Goal: Transaction & Acquisition: Book appointment/travel/reservation

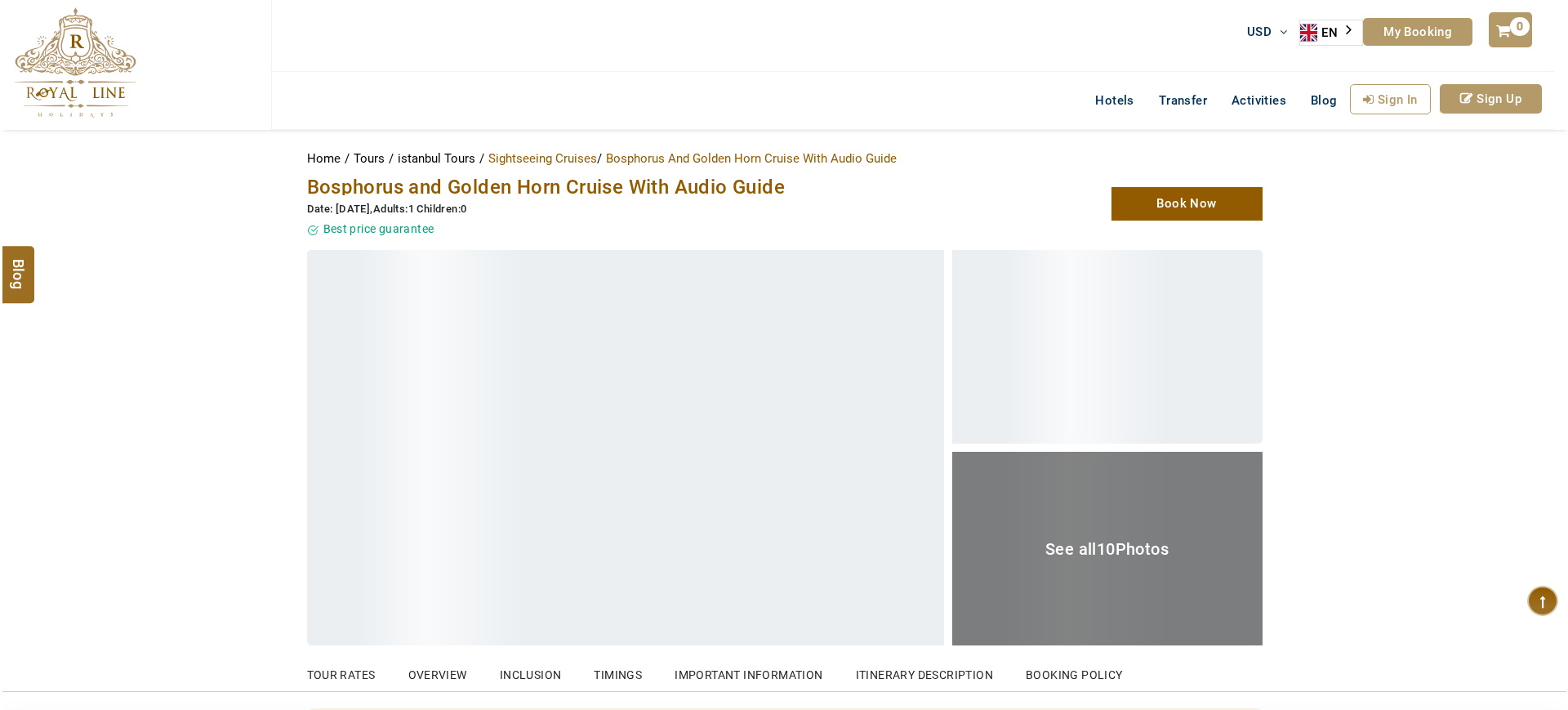
scroll to position [645, 0]
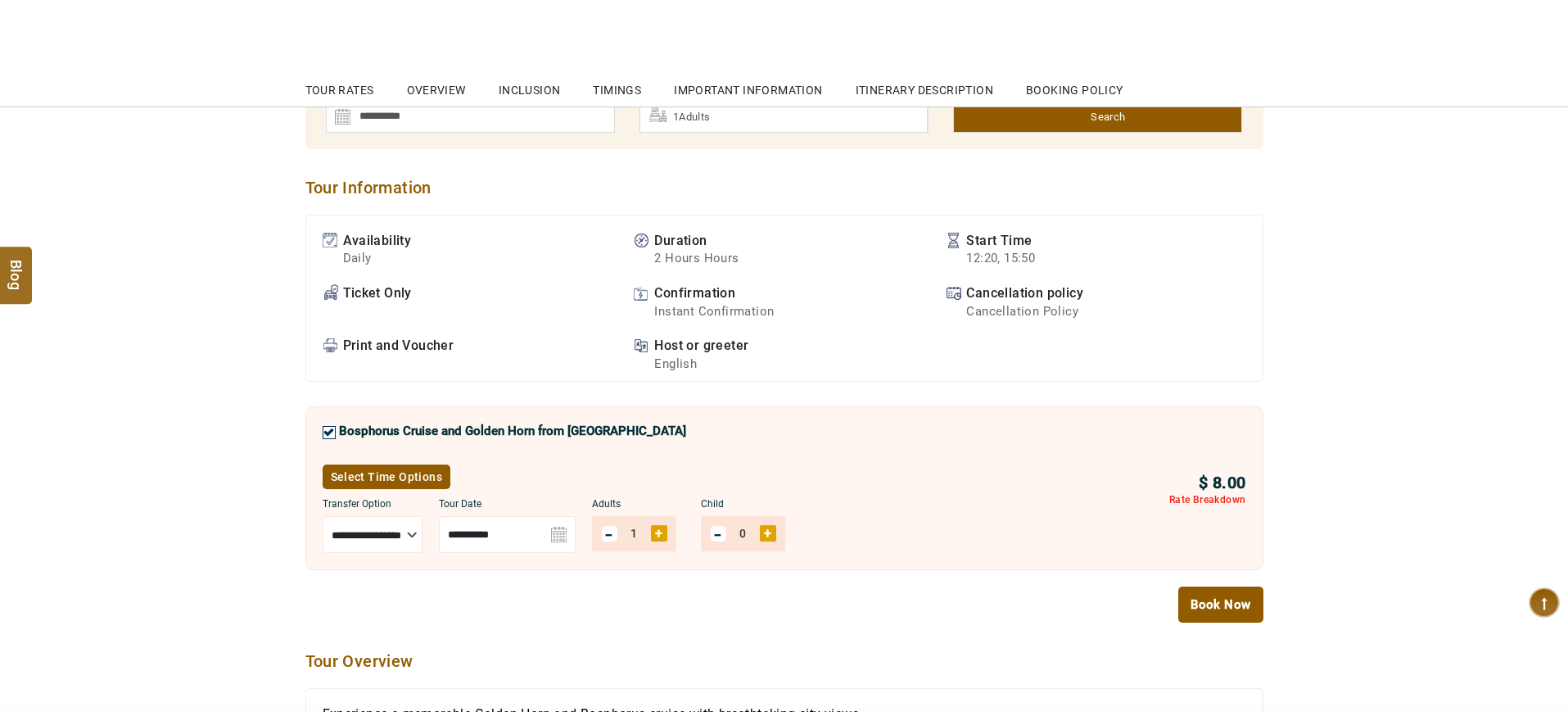
click at [399, 467] on link "Select Time Options" at bounding box center [387, 477] width 129 height 25
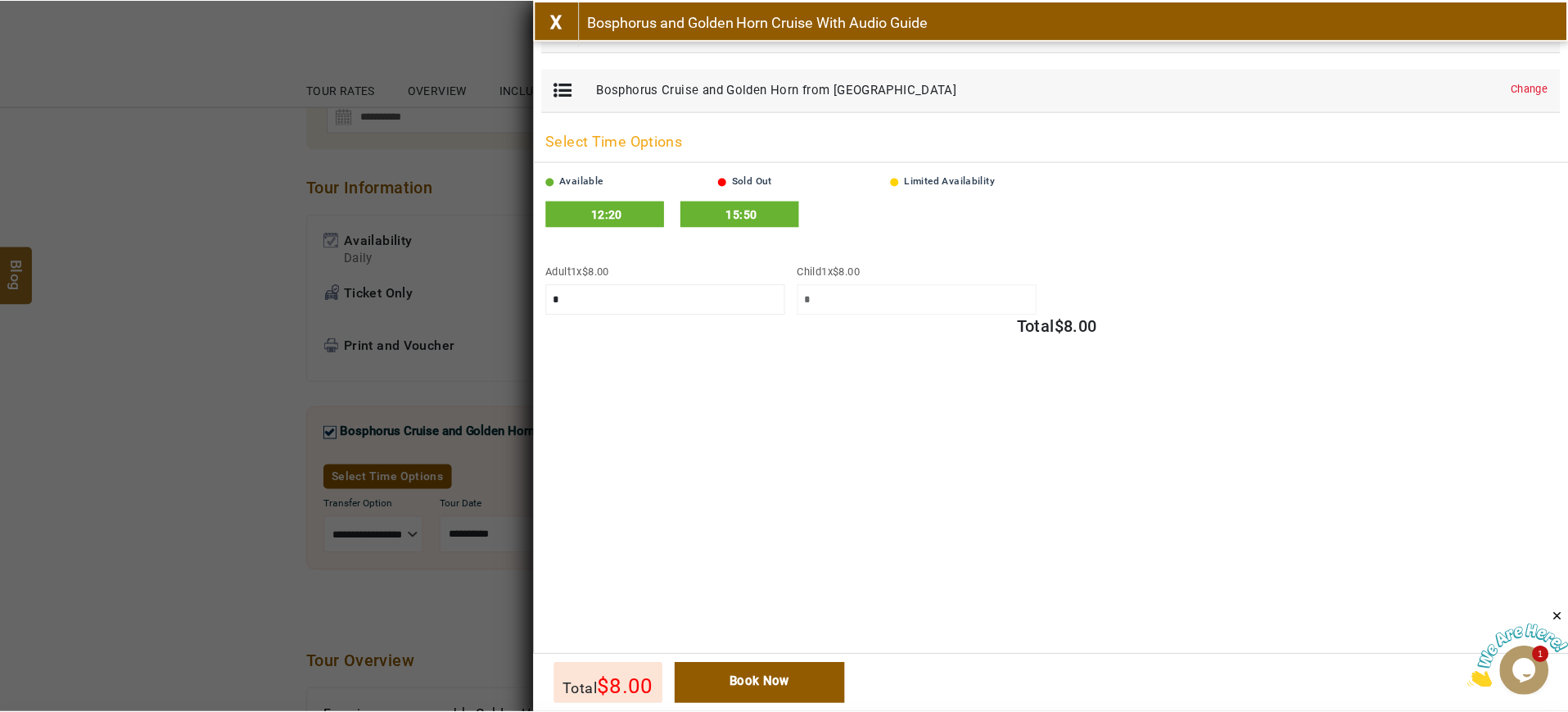
scroll to position [0, 0]
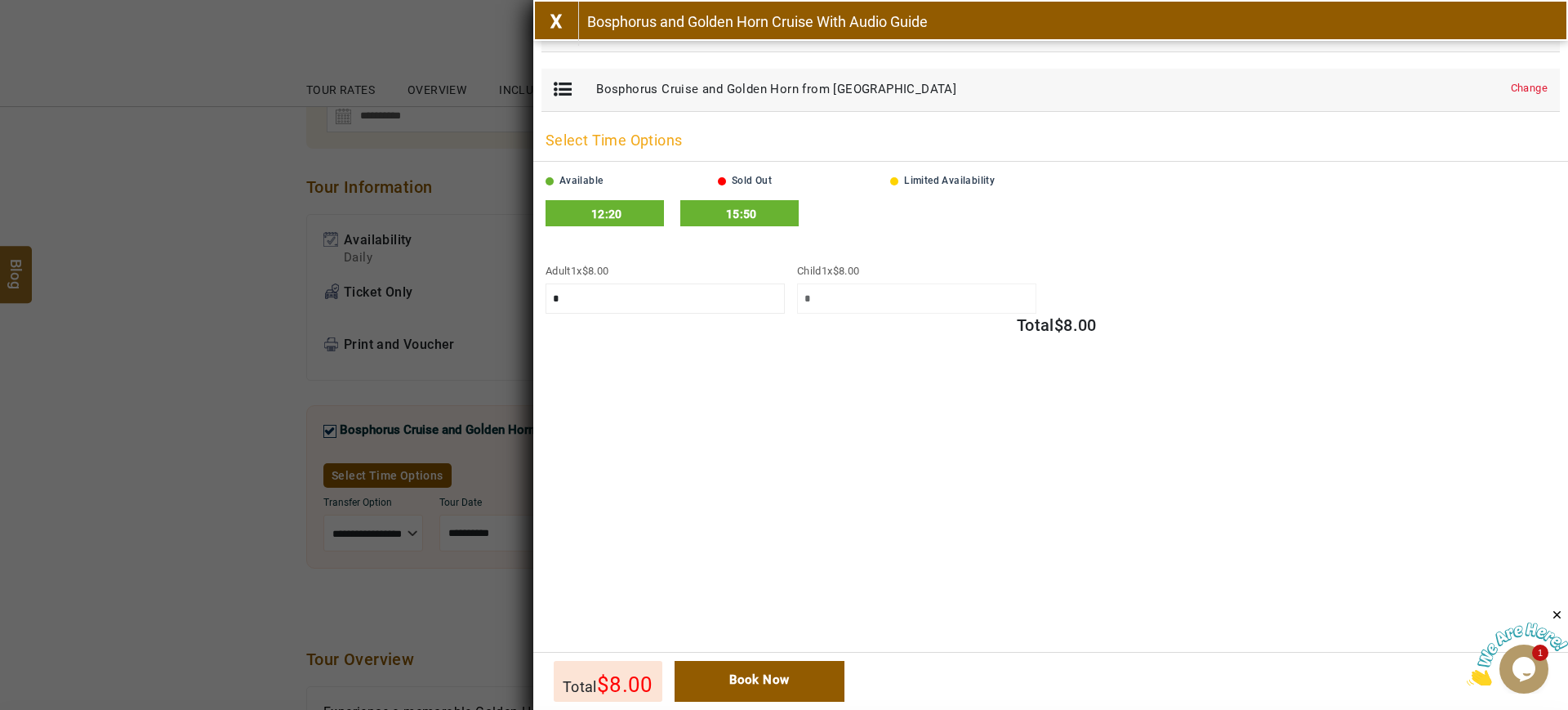
click at [608, 194] on div "12:20 15:50" at bounding box center [1051, 223] width 1018 height 63
click at [599, 209] on span "12:20" at bounding box center [607, 214] width 31 height 13
click at [776, 216] on div "15:50" at bounding box center [741, 214] width 114 height 25
click at [721, 391] on div "Adult 1 x $ 8.00 * * * * * * * * * ** ** ** ** ** ** ** ** ** ** ** ** ** ** **…" at bounding box center [1051, 330] width 1035 height 150
click at [562, 35] on link "X" at bounding box center [557, 24] width 44 height 44
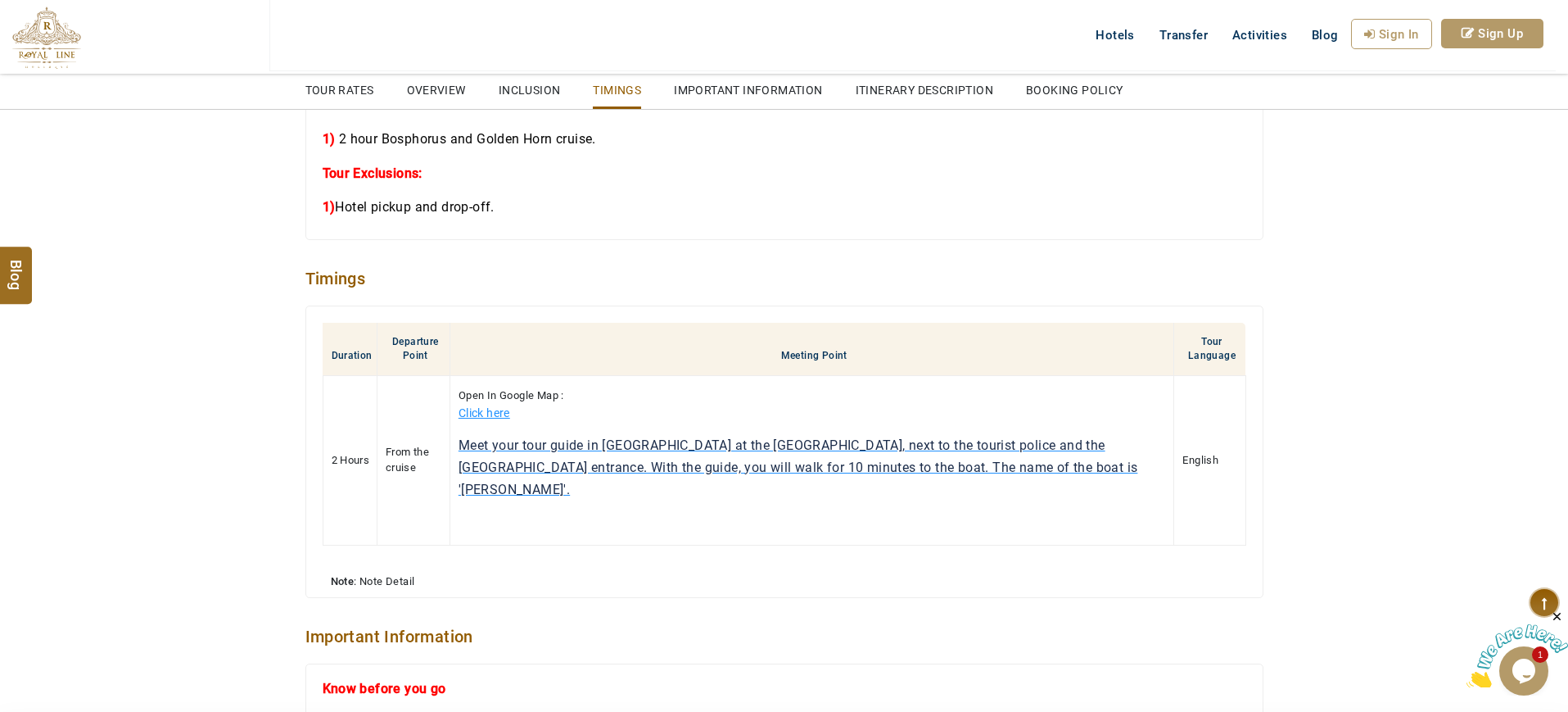
scroll to position [1523, 0]
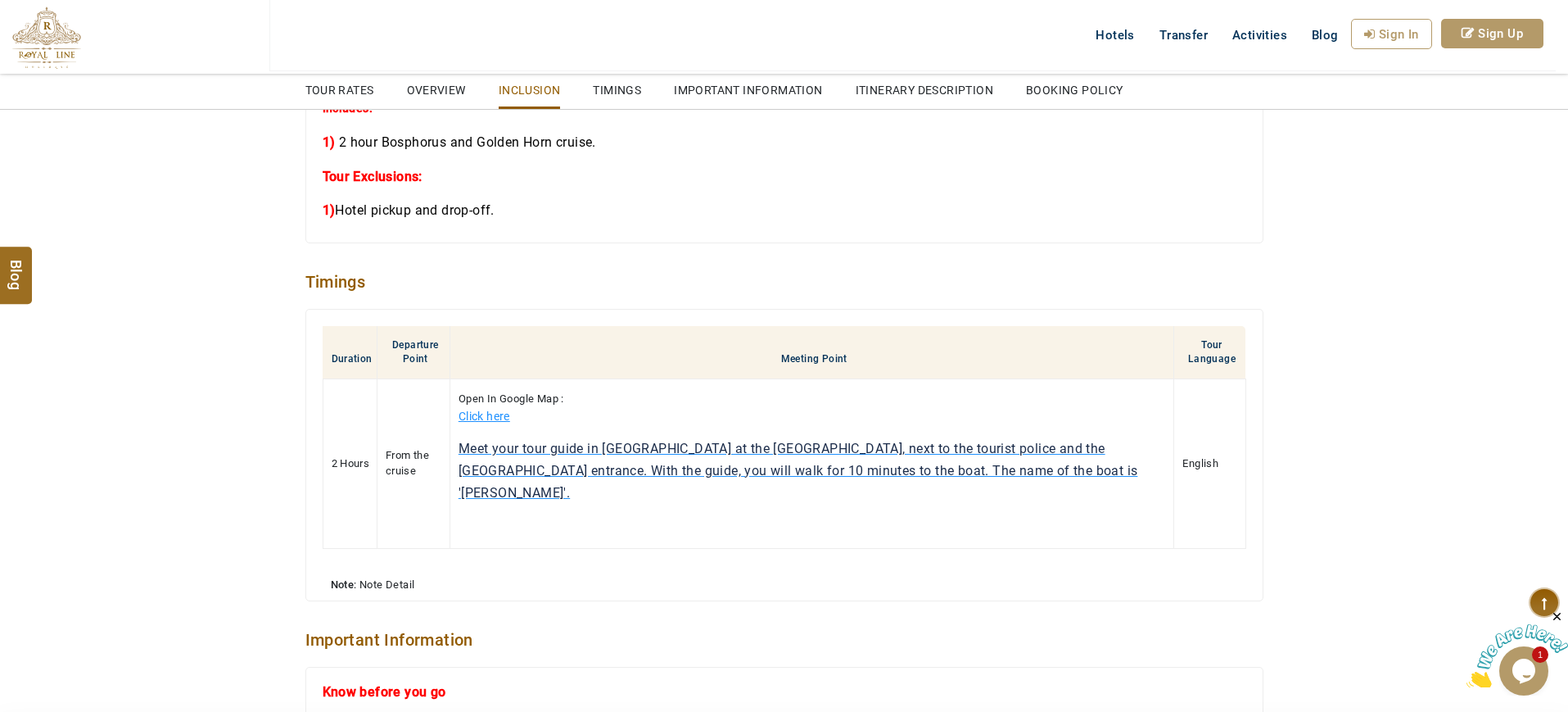
click at [485, 424] on p "Click here" at bounding box center [814, 416] width 712 height 19
click at [474, 420] on link "Click here" at bounding box center [484, 416] width 52 height 13
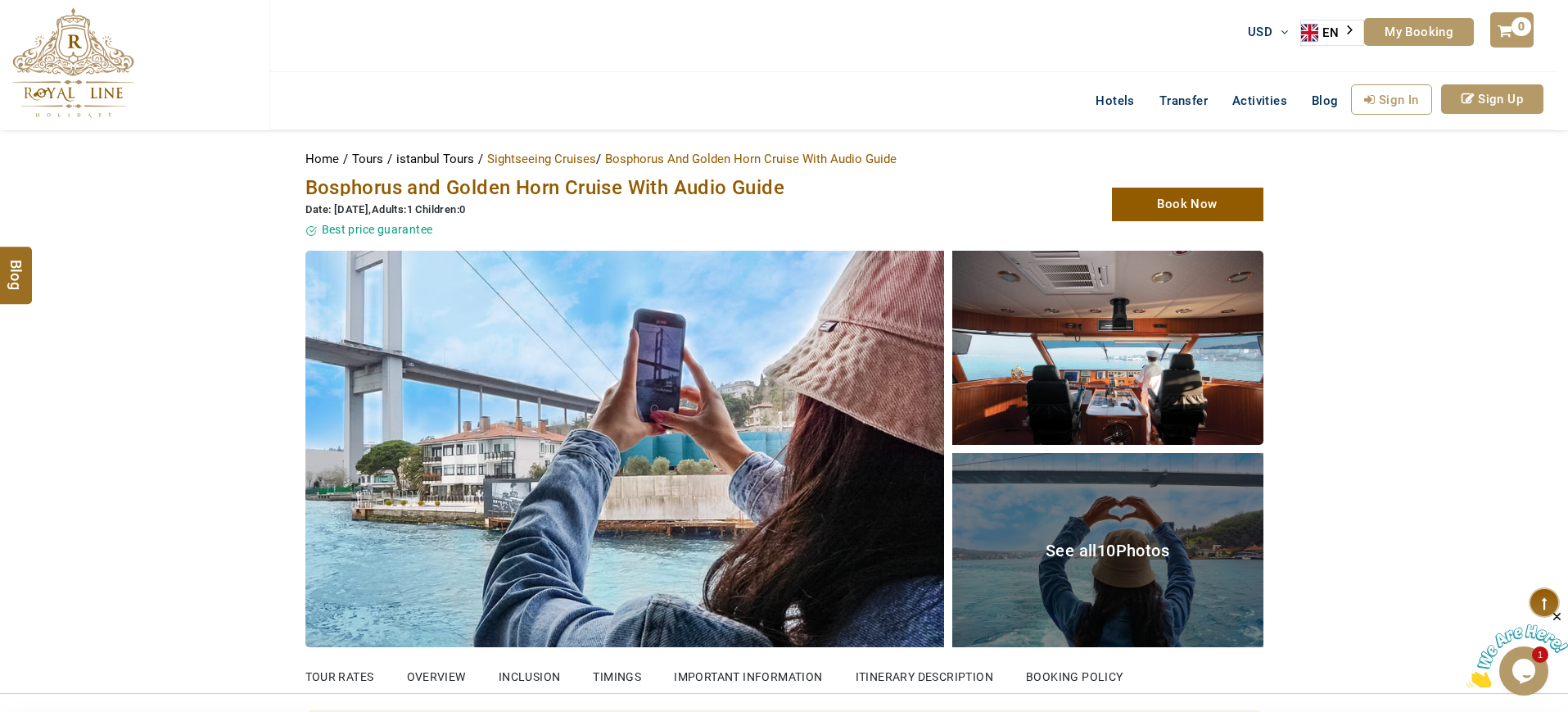
scroll to position [186, 0]
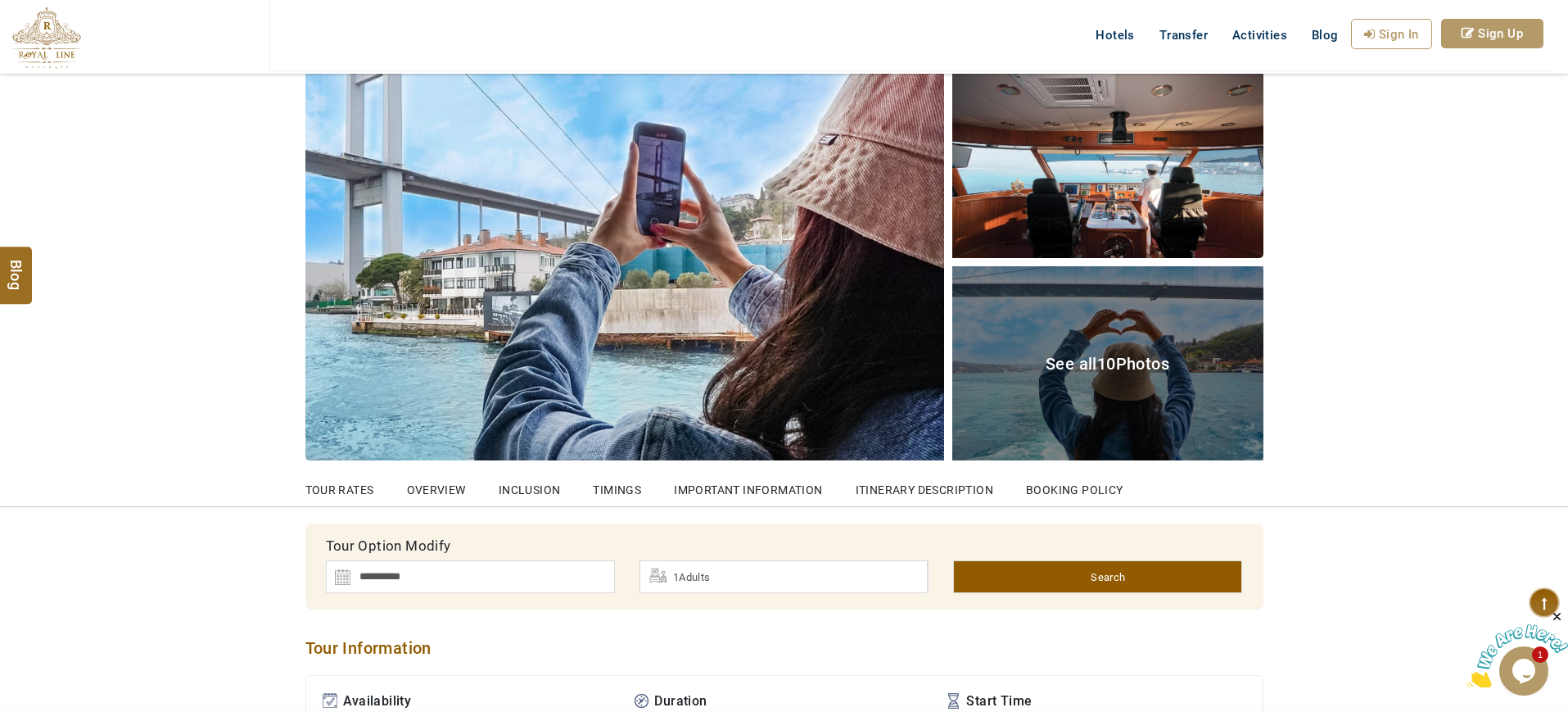
click at [1115, 327] on div "See all 10 Photos" at bounding box center [1108, 363] width 311 height 194
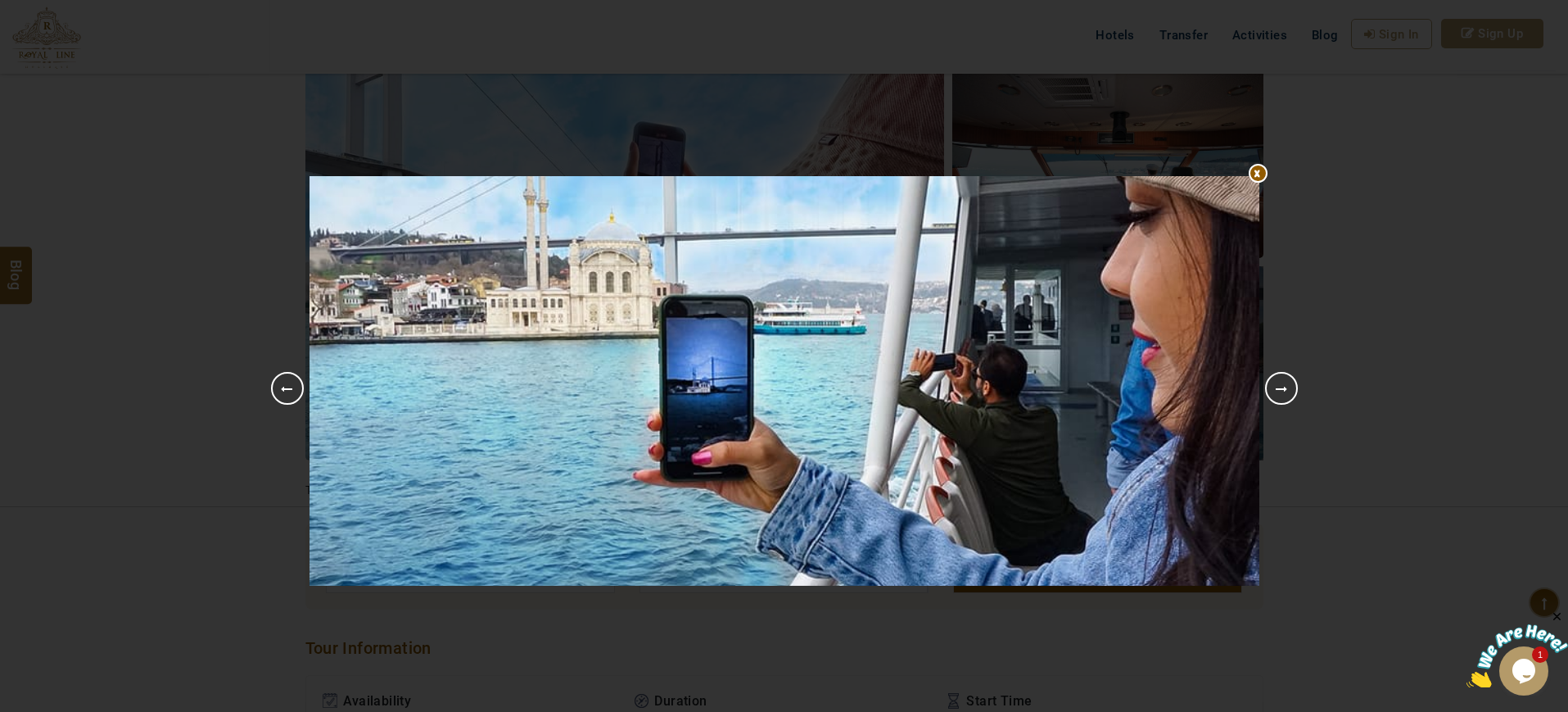
click at [1285, 388] on link "Next" at bounding box center [1282, 389] width 33 height 33
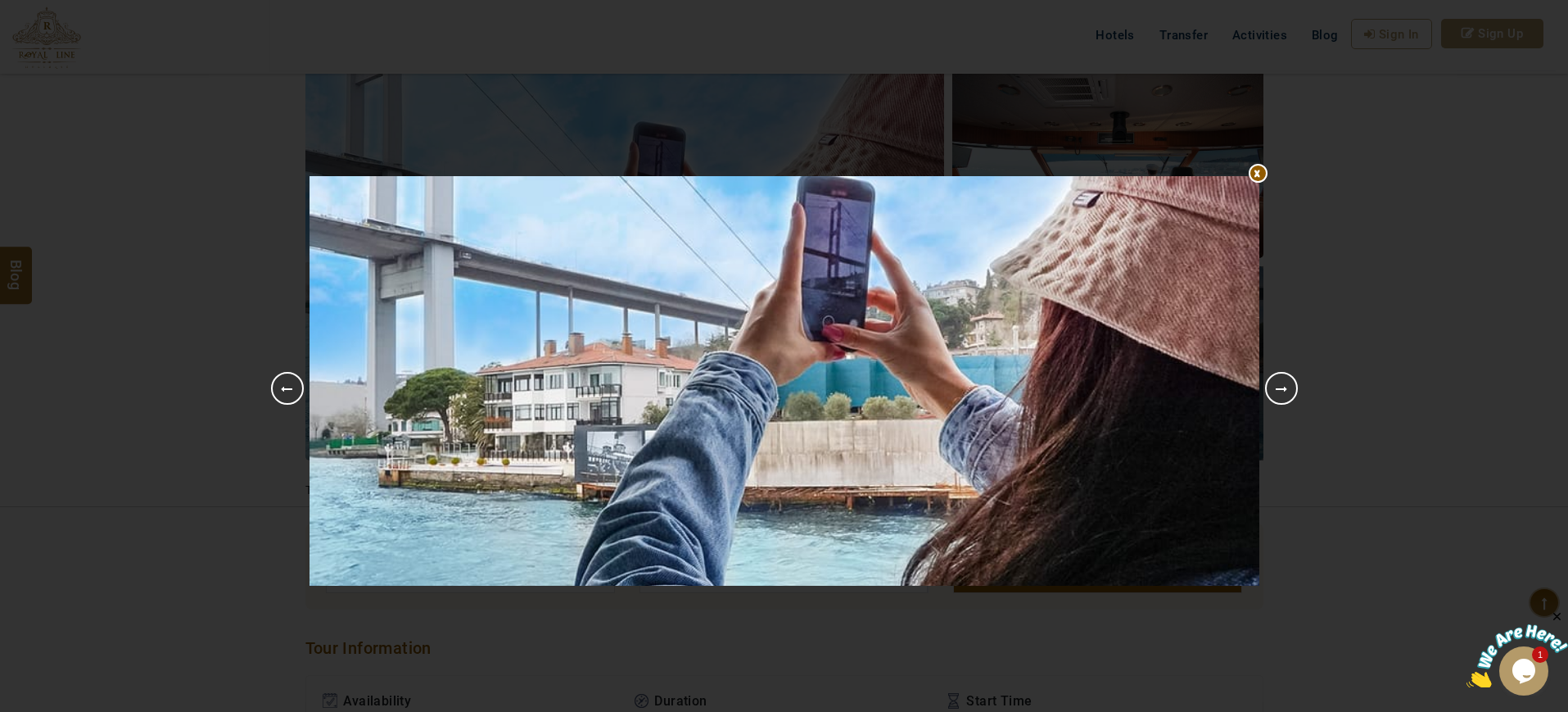
click at [1285, 388] on link "Next" at bounding box center [1282, 389] width 33 height 33
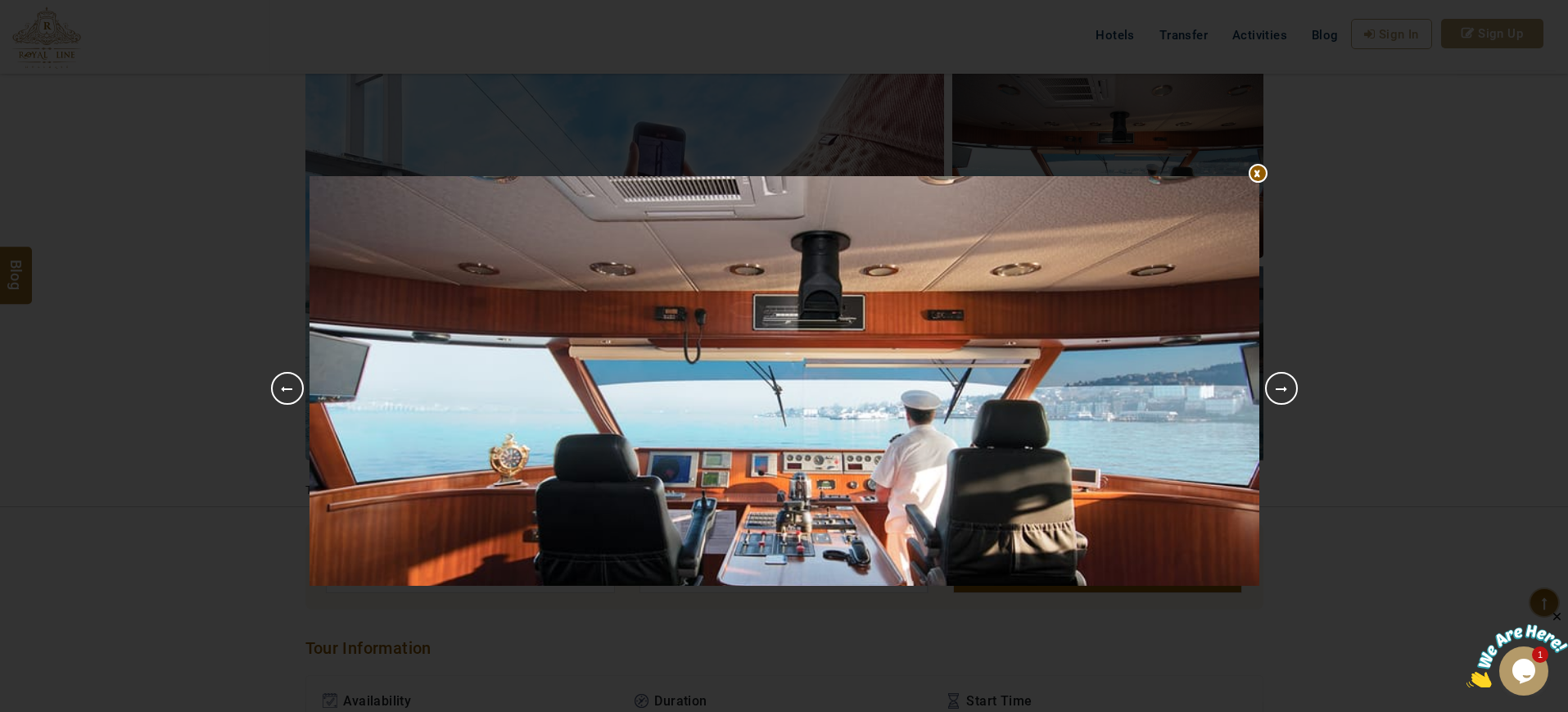
click at [1285, 388] on link "Next" at bounding box center [1282, 389] width 33 height 33
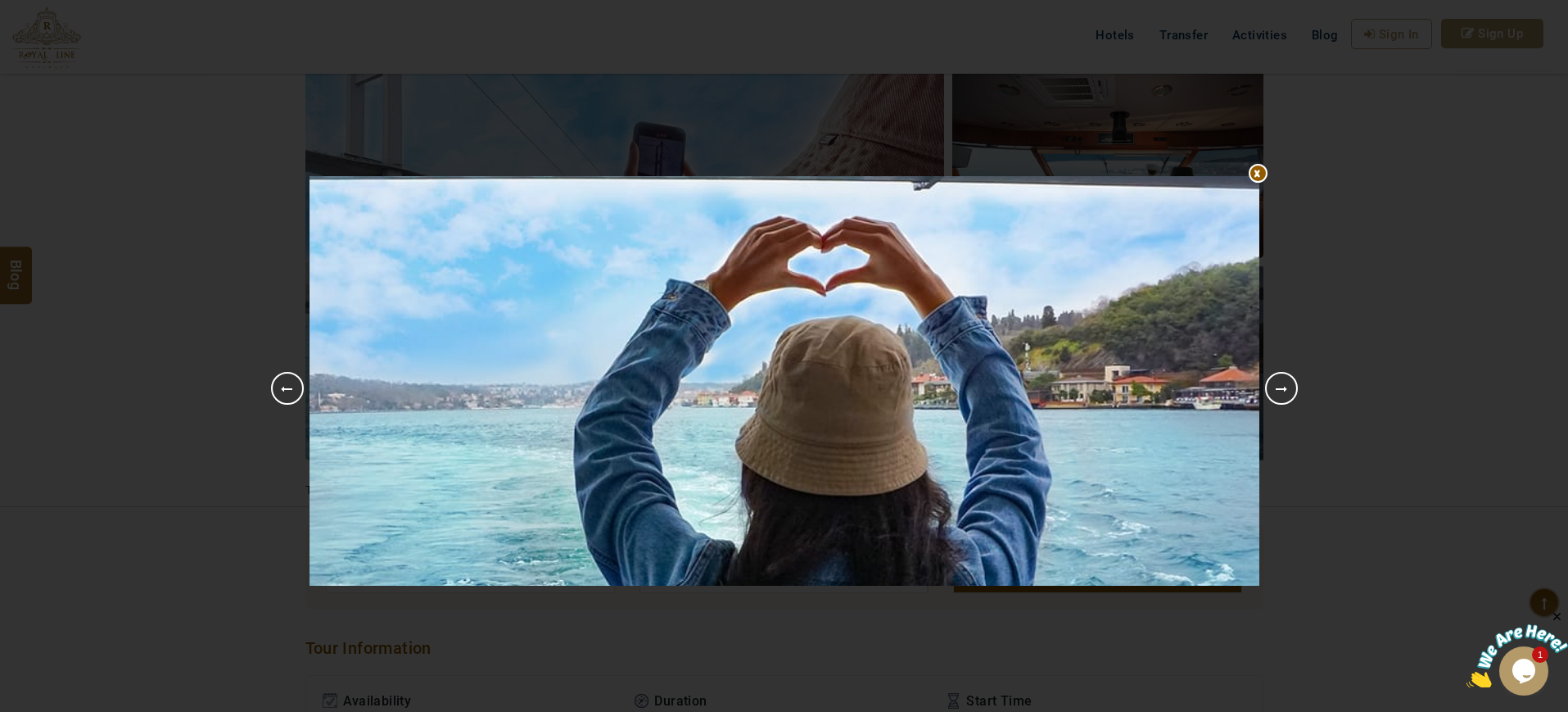
click at [1260, 176] on div at bounding box center [784, 176] width 950 height 0
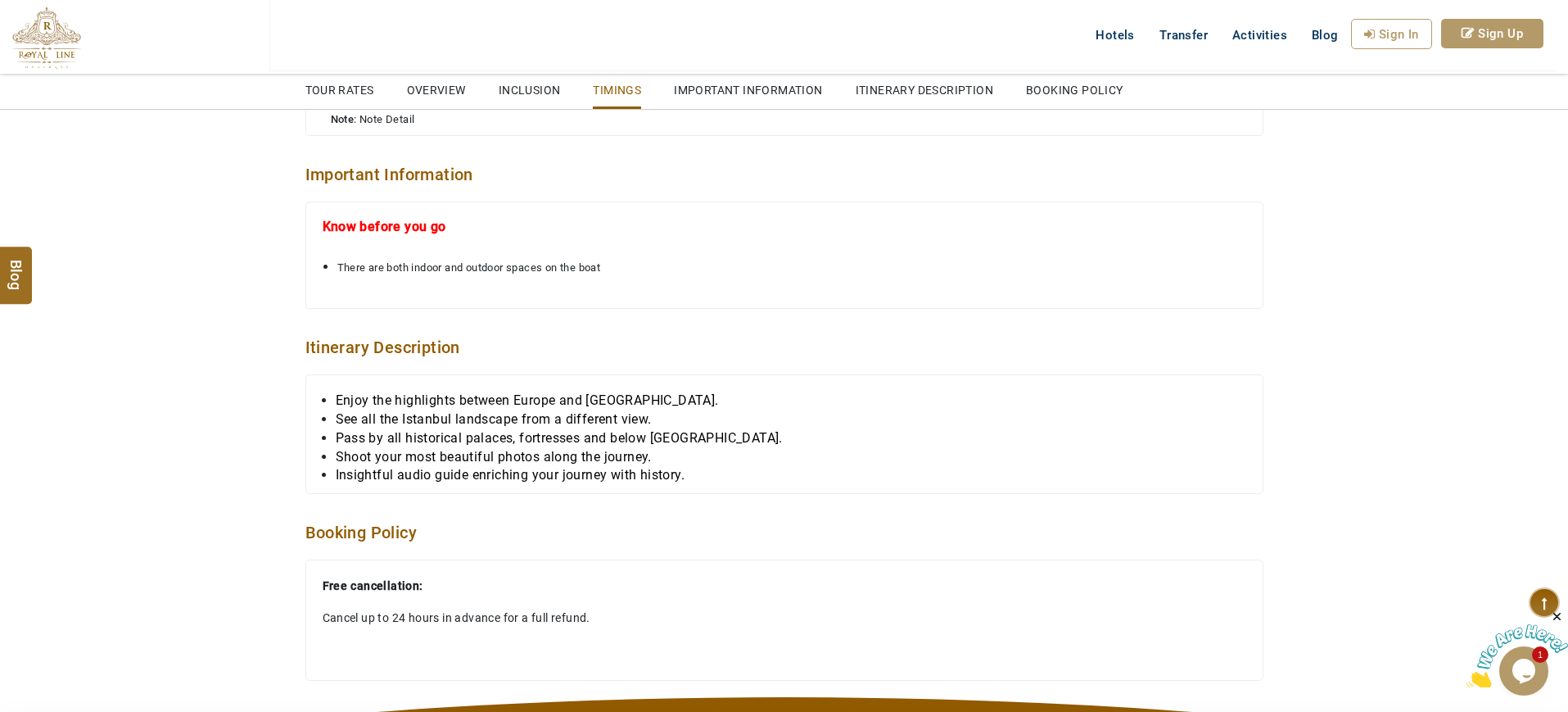
scroll to position [1989, 0]
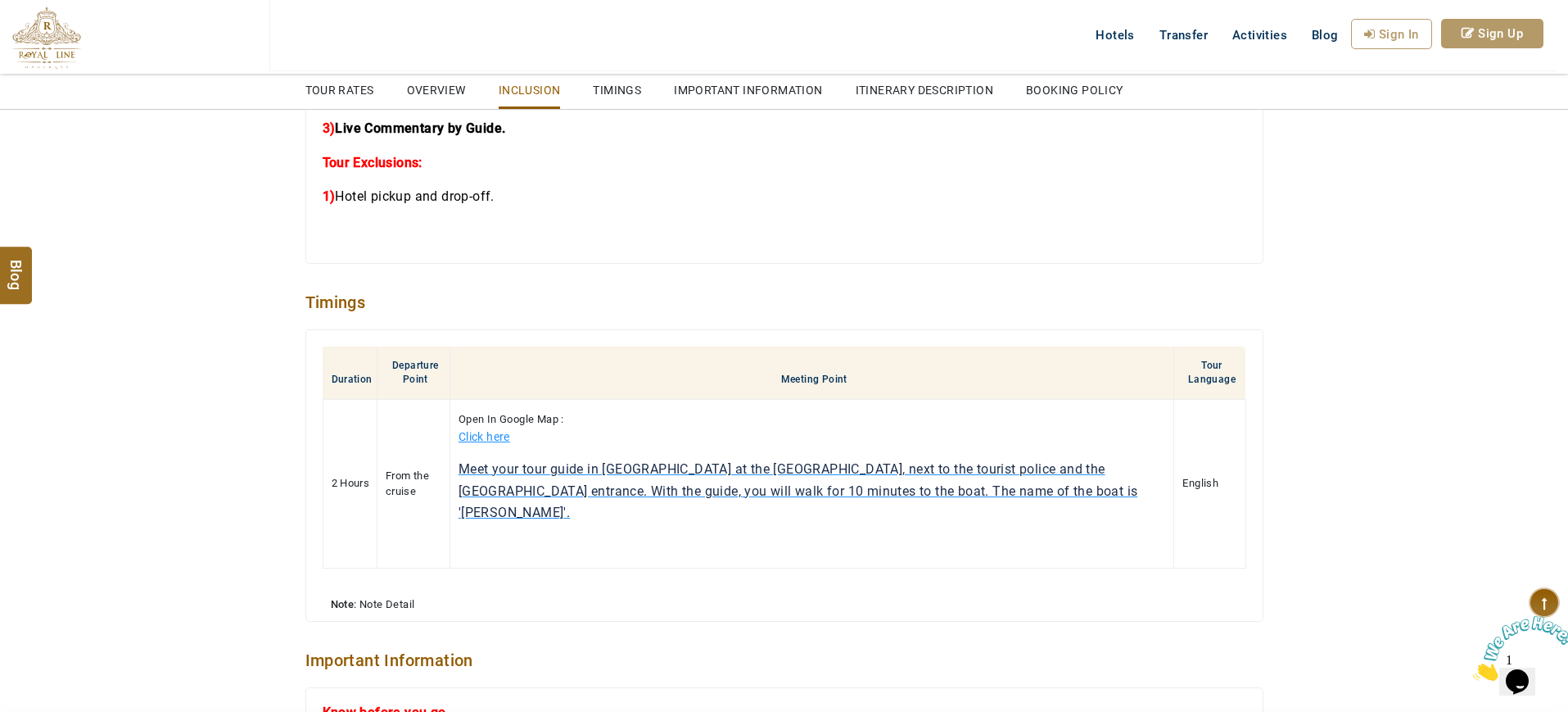
scroll to position [1954, 0]
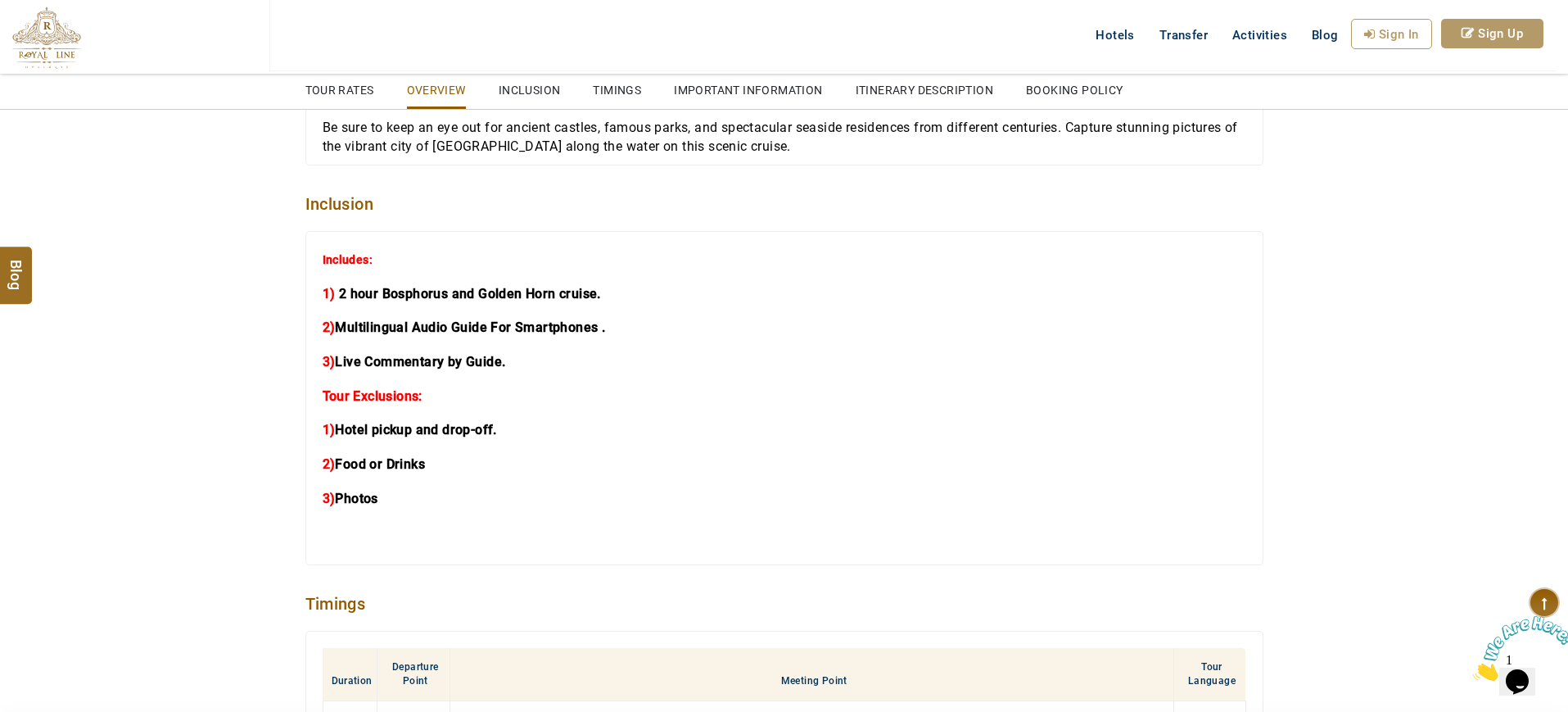
scroll to position [1669, 0]
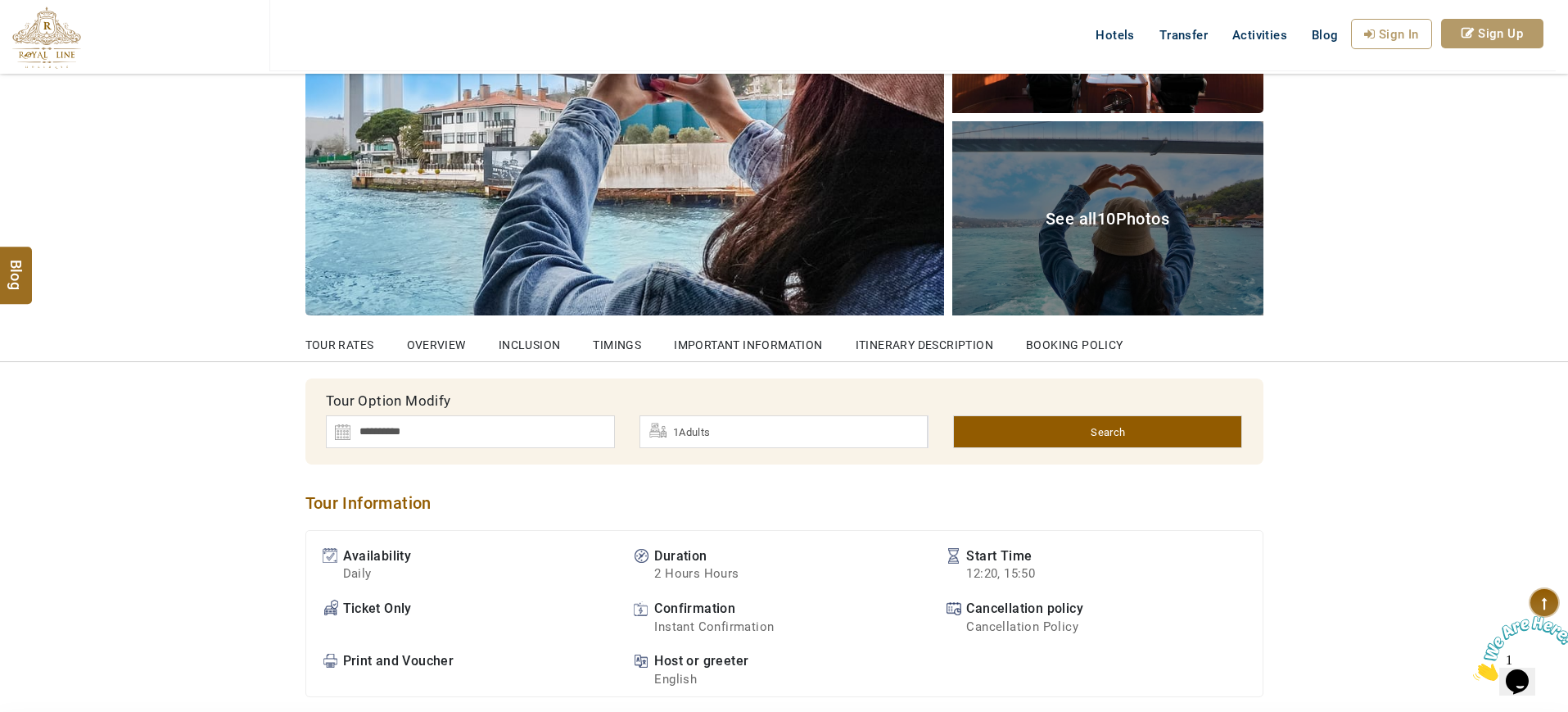
scroll to position [331, 0]
click at [607, 334] on link "Timings" at bounding box center [617, 339] width 49 height 45
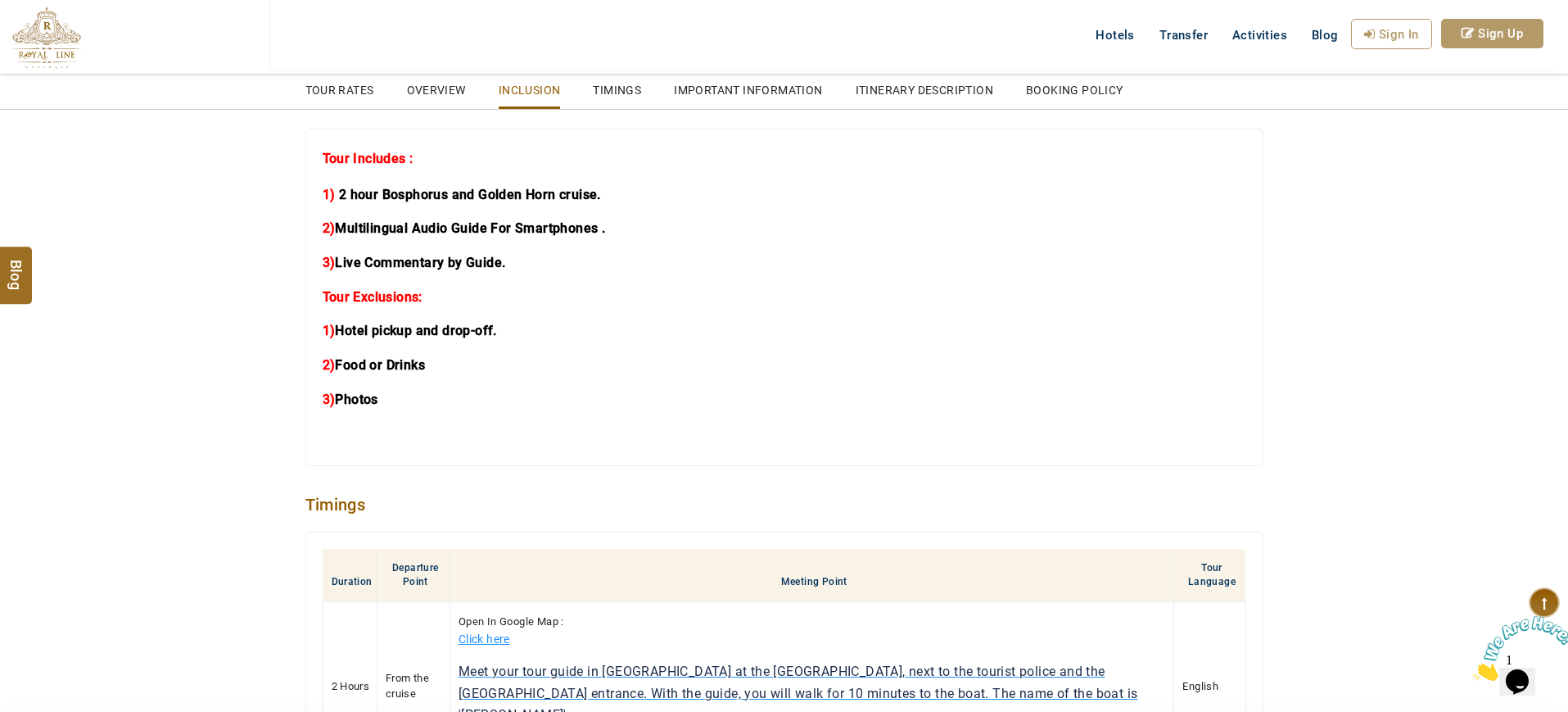
scroll to position [2045, 0]
